Goal: Information Seeking & Learning: Learn about a topic

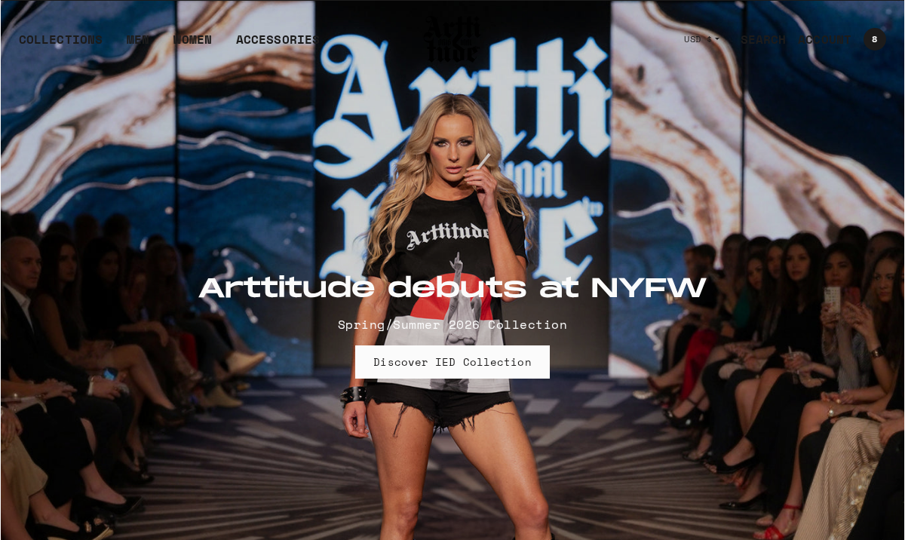
scroll to position [2369, 0]
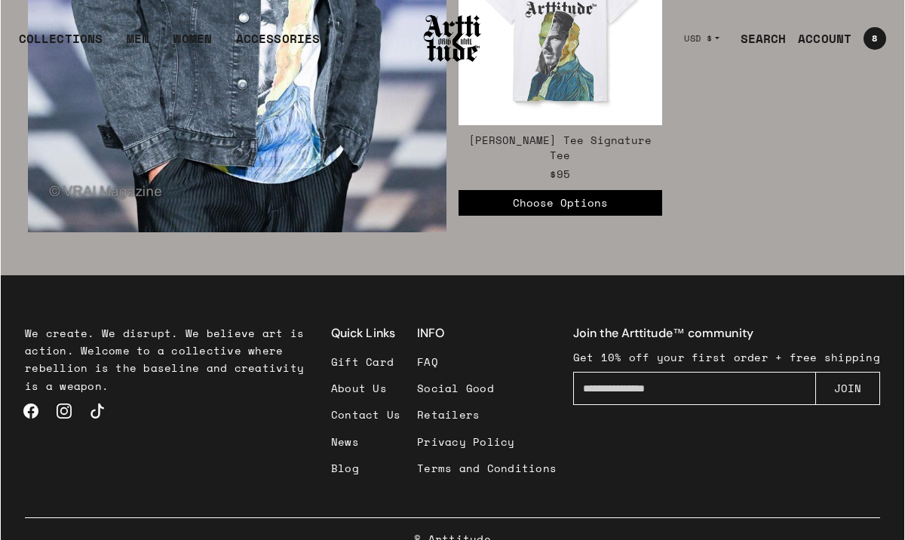
click at [444, 348] on link "FAQ" at bounding box center [487, 361] width 140 height 26
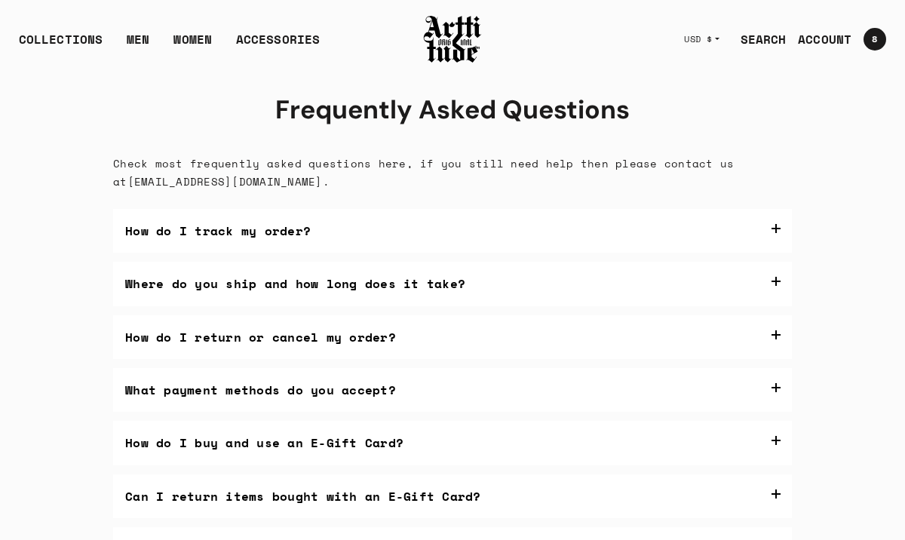
scroll to position [404, 0]
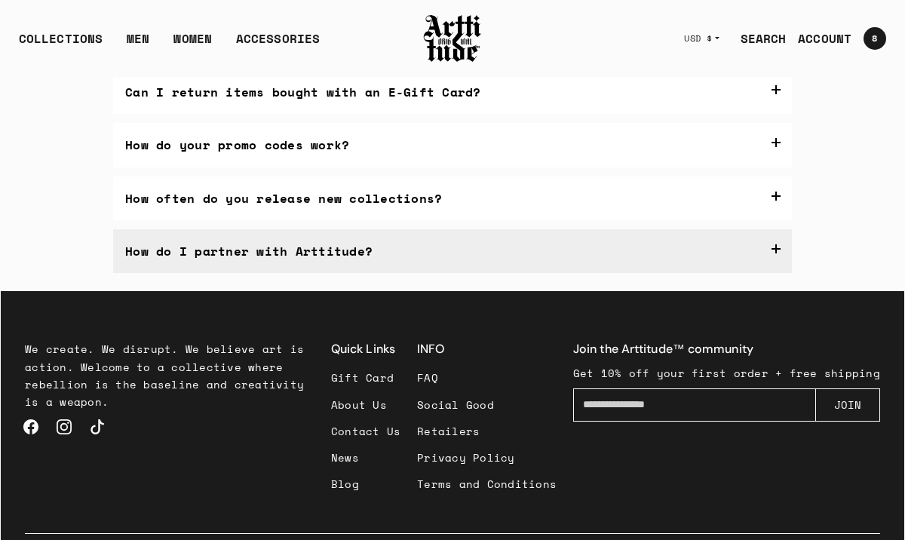
click at [776, 250] on label "How do I partner with Arttitude?" at bounding box center [452, 251] width 679 height 44
click at [314, 338] on p "Artists: Email us at" at bounding box center [452, 343] width 656 height 19
click at [291, 342] on p "Artists: Email us at" at bounding box center [452, 343] width 656 height 19
click at [298, 313] on p "We’re always open to bold collaborations—whether you’re an artist, brand, or no…" at bounding box center [452, 303] width 656 height 38
click at [781, 245] on label "How do I partner with Arttitude?" at bounding box center [452, 251] width 679 height 44
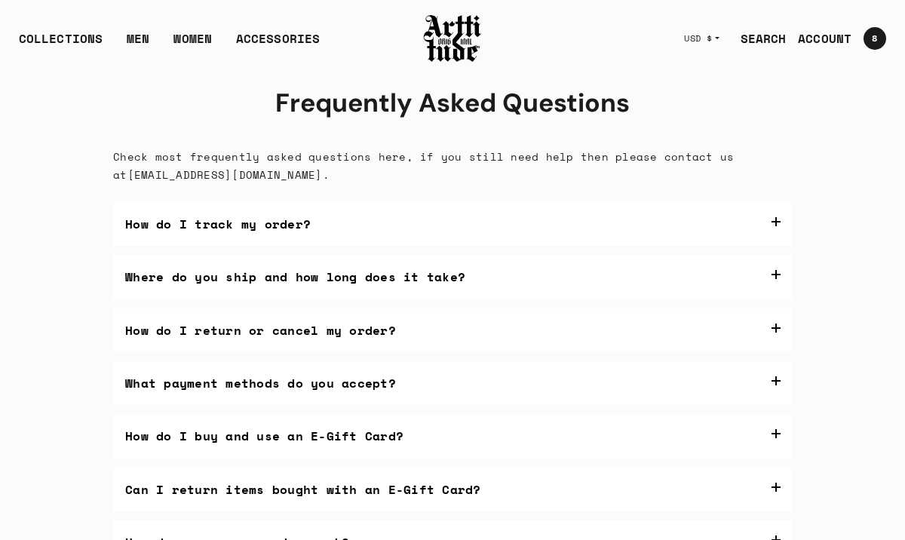
scroll to position [0, 0]
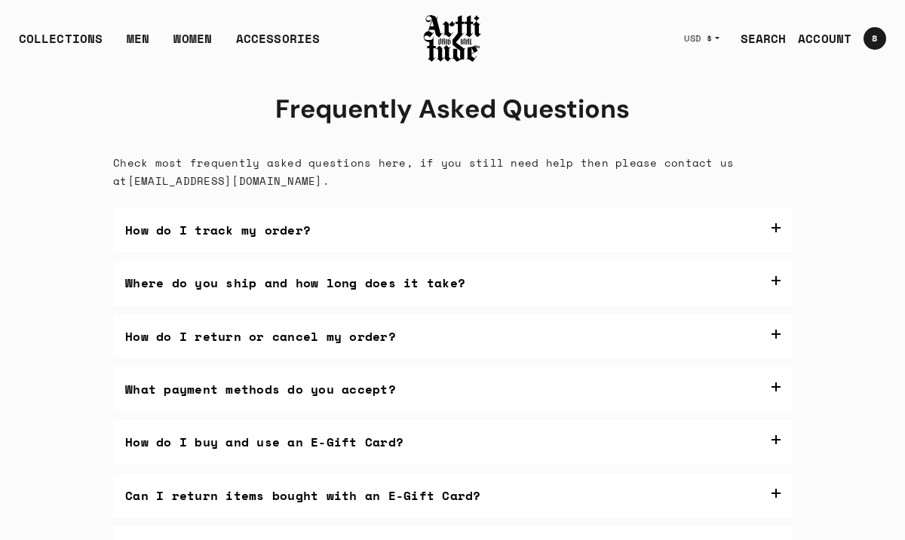
click at [458, 40] on img at bounding box center [452, 38] width 60 height 51
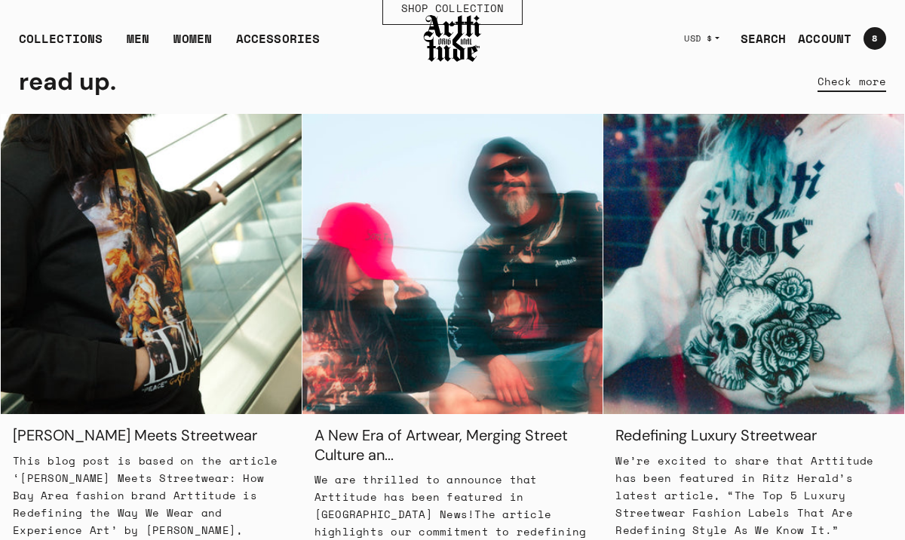
scroll to position [1291, 0]
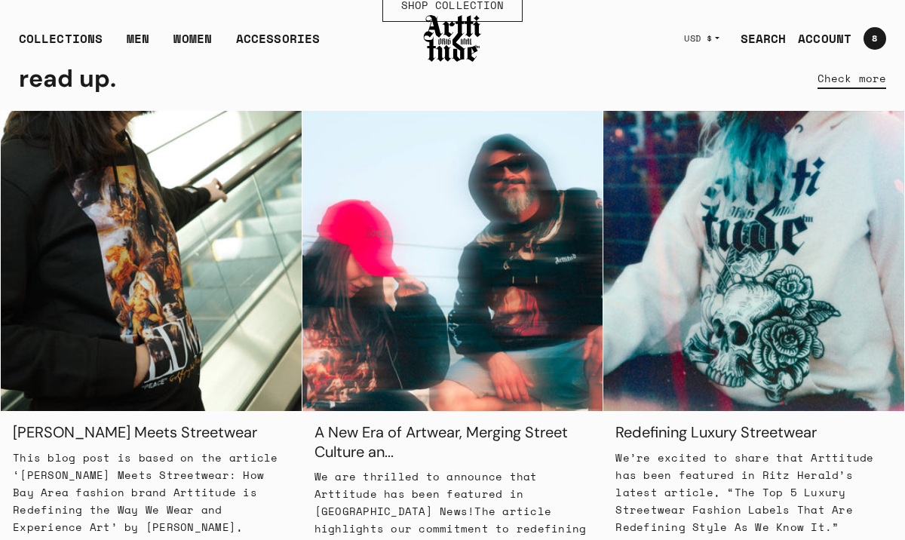
click at [181, 303] on img at bounding box center [151, 261] width 301 height 301
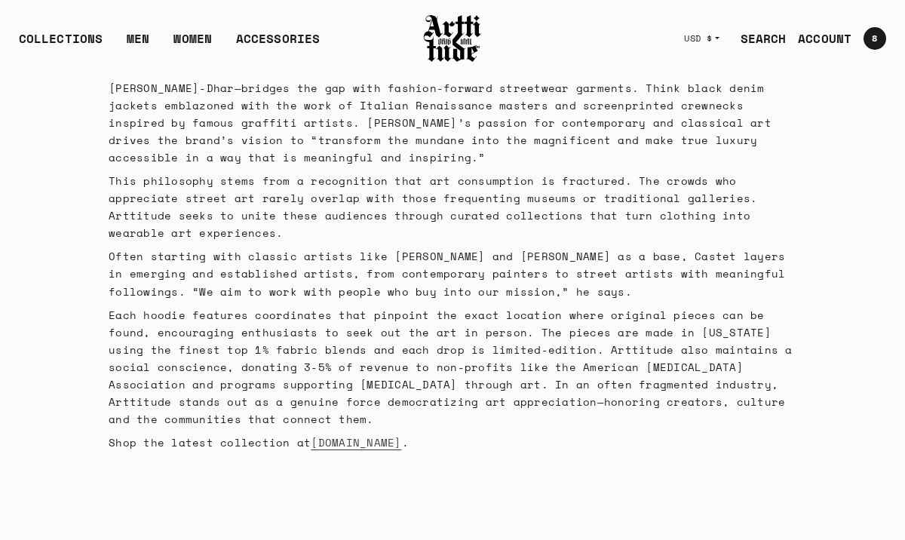
scroll to position [416, 0]
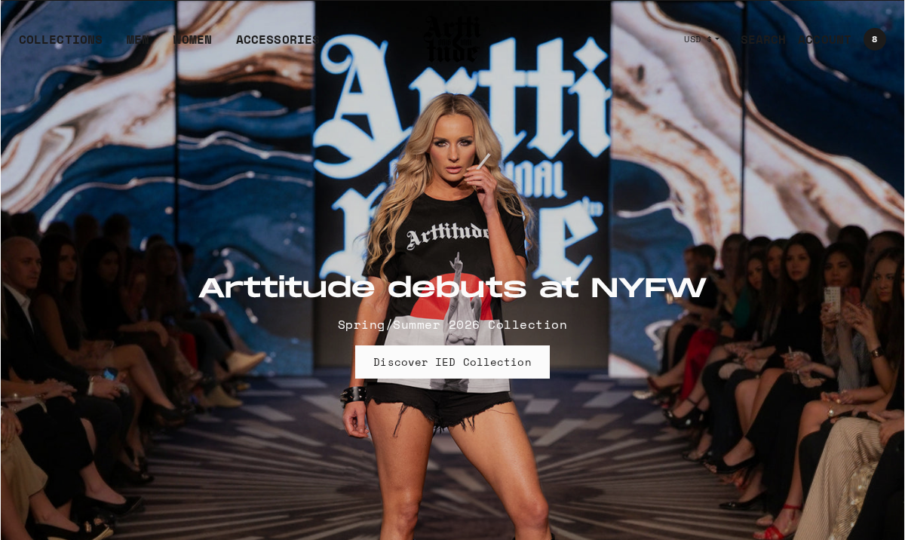
scroll to position [1291, 0]
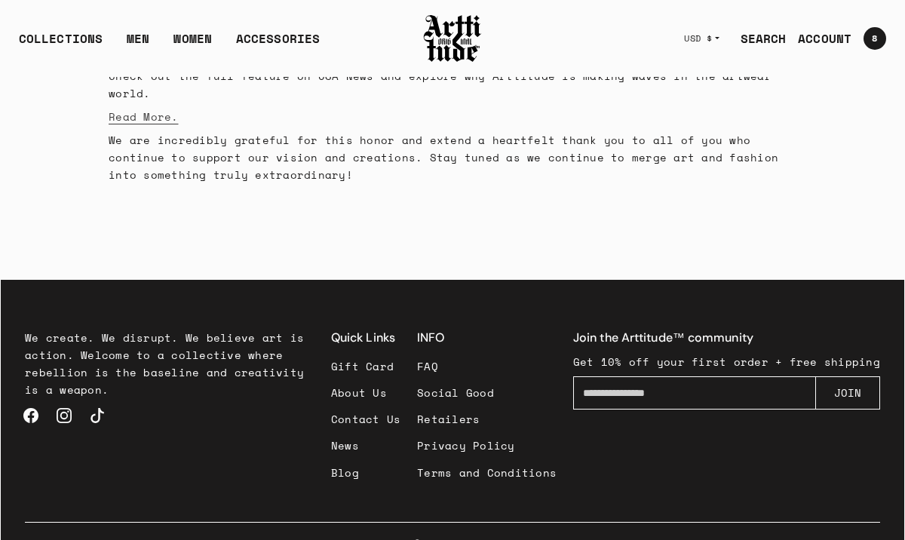
scroll to position [450, 0]
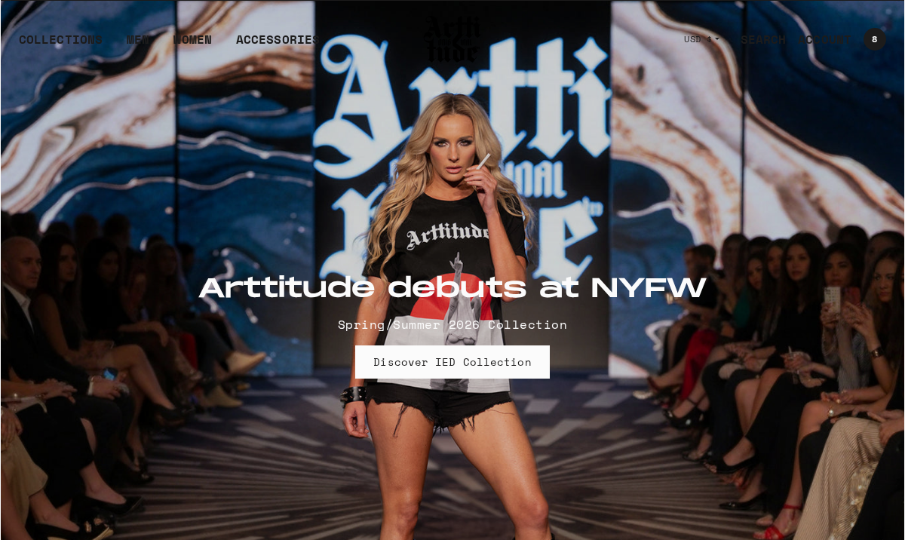
scroll to position [1291, 0]
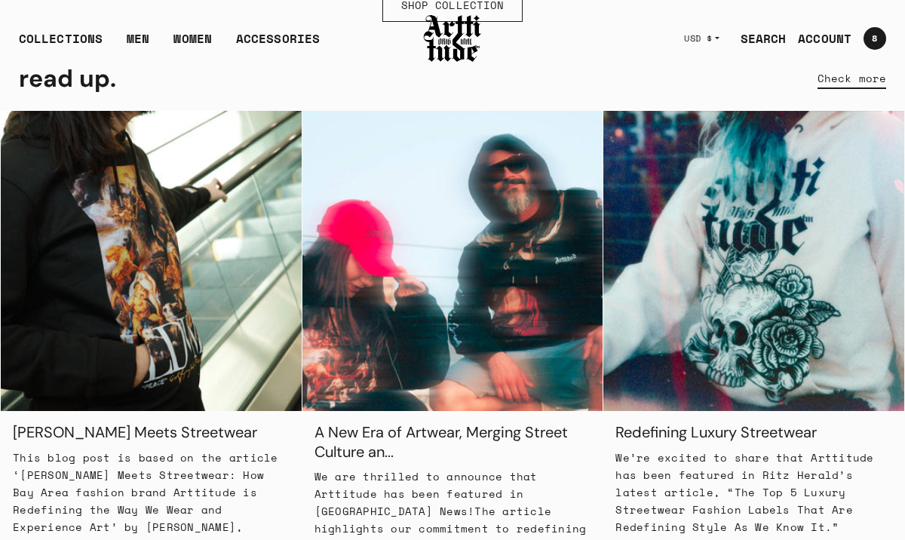
click at [766, 342] on img at bounding box center [753, 261] width 301 height 301
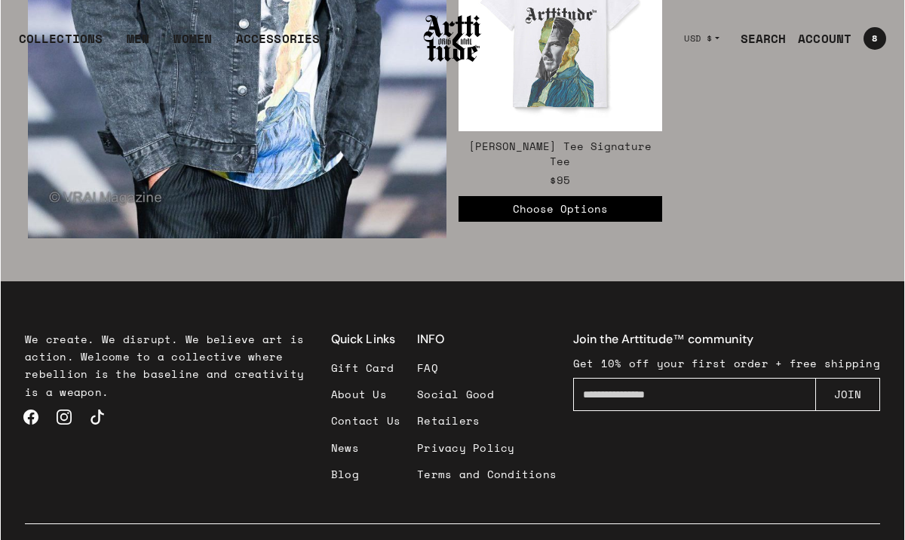
scroll to position [2369, 0]
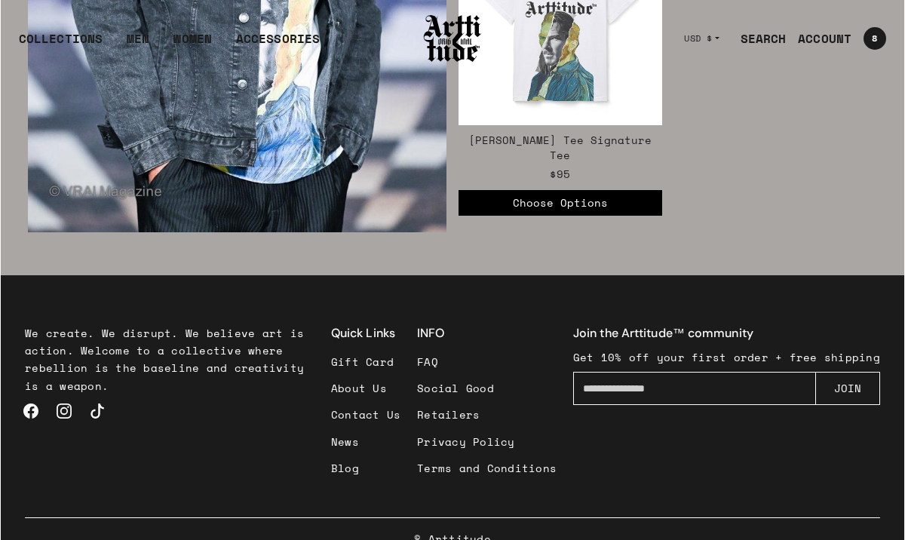
click at [348, 428] on link "News" at bounding box center [366, 441] width 70 height 26
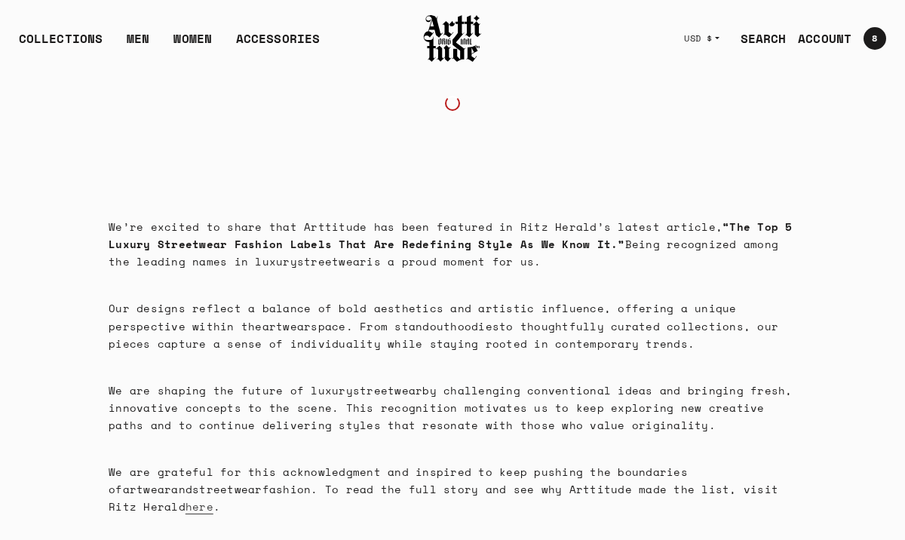
scroll to position [179, 0]
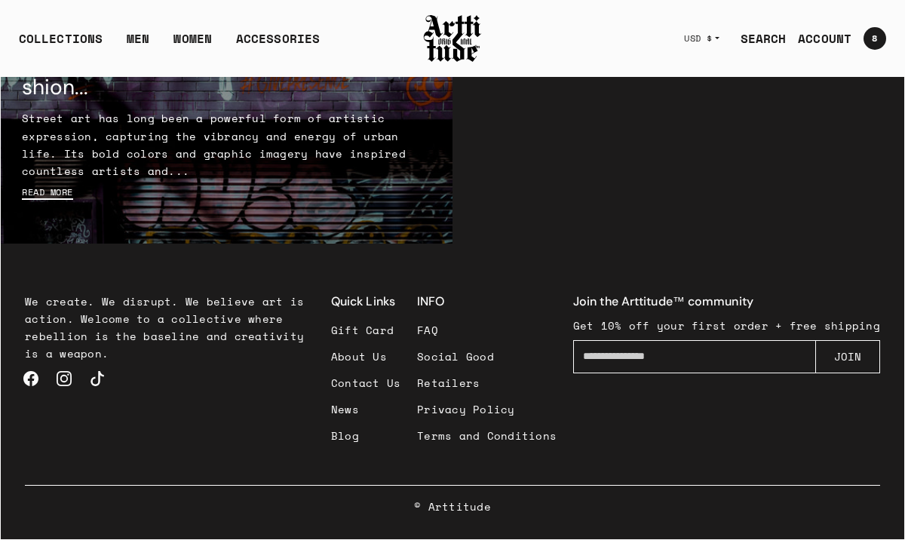
scroll to position [1697, 0]
click at [353, 434] on link "Blog" at bounding box center [366, 435] width 70 height 26
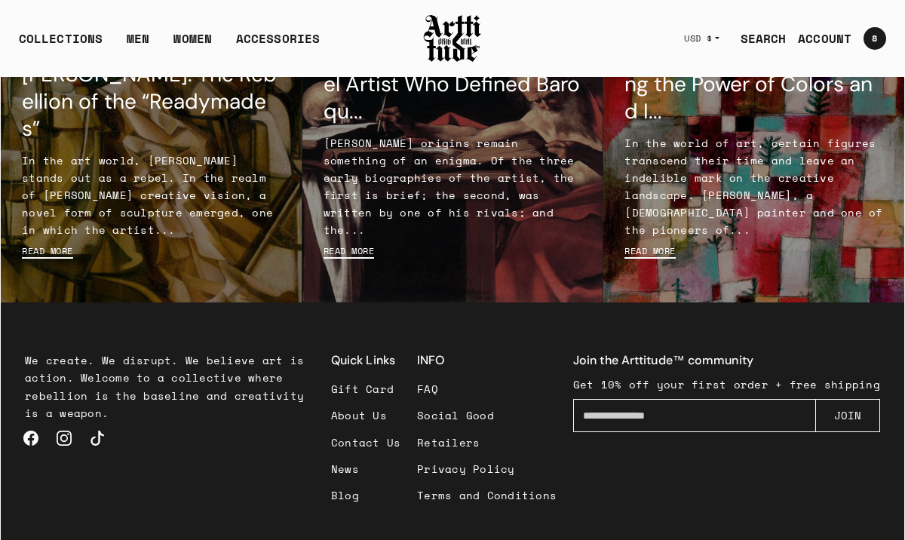
scroll to position [190, 0]
